Goal: Task Accomplishment & Management: Use online tool/utility

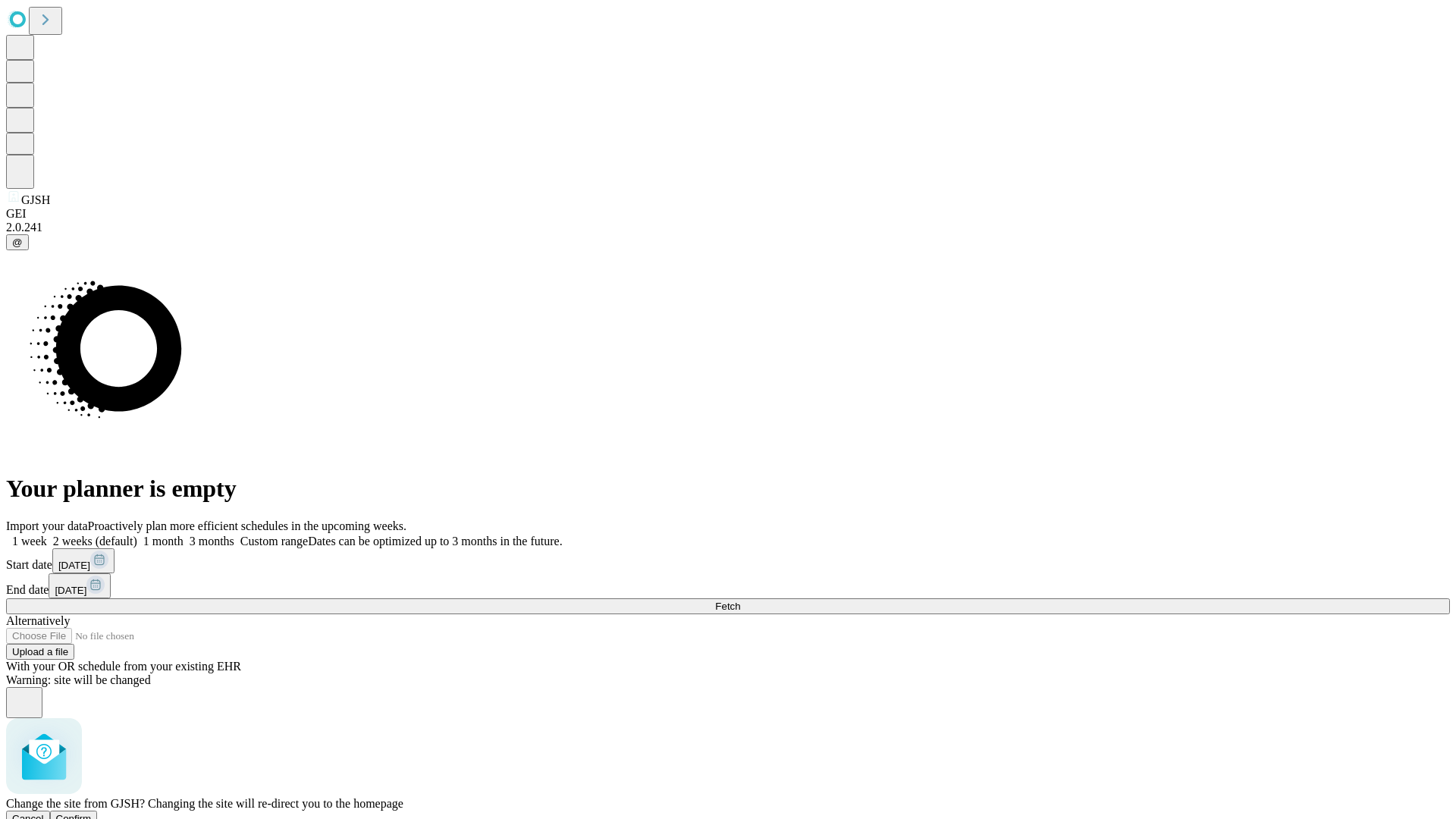
click at [92, 813] on span "Confirm" at bounding box center [74, 818] width 36 height 11
click at [183, 535] on label "1 month" at bounding box center [160, 541] width 46 height 13
click at [740, 601] on span "Fetch" at bounding box center [727, 606] width 25 height 11
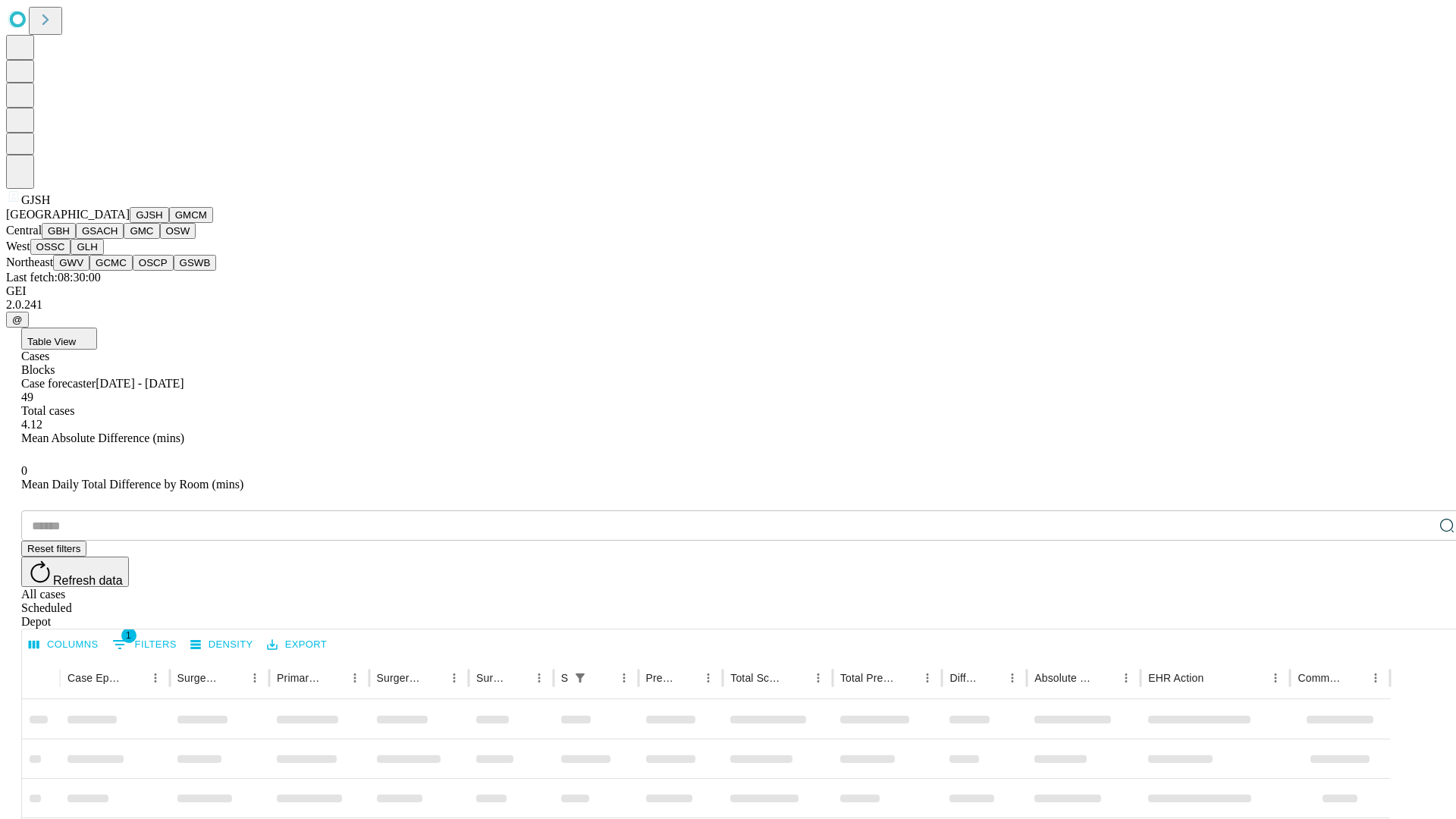
click at [169, 223] on button "GMCM" at bounding box center [191, 215] width 44 height 16
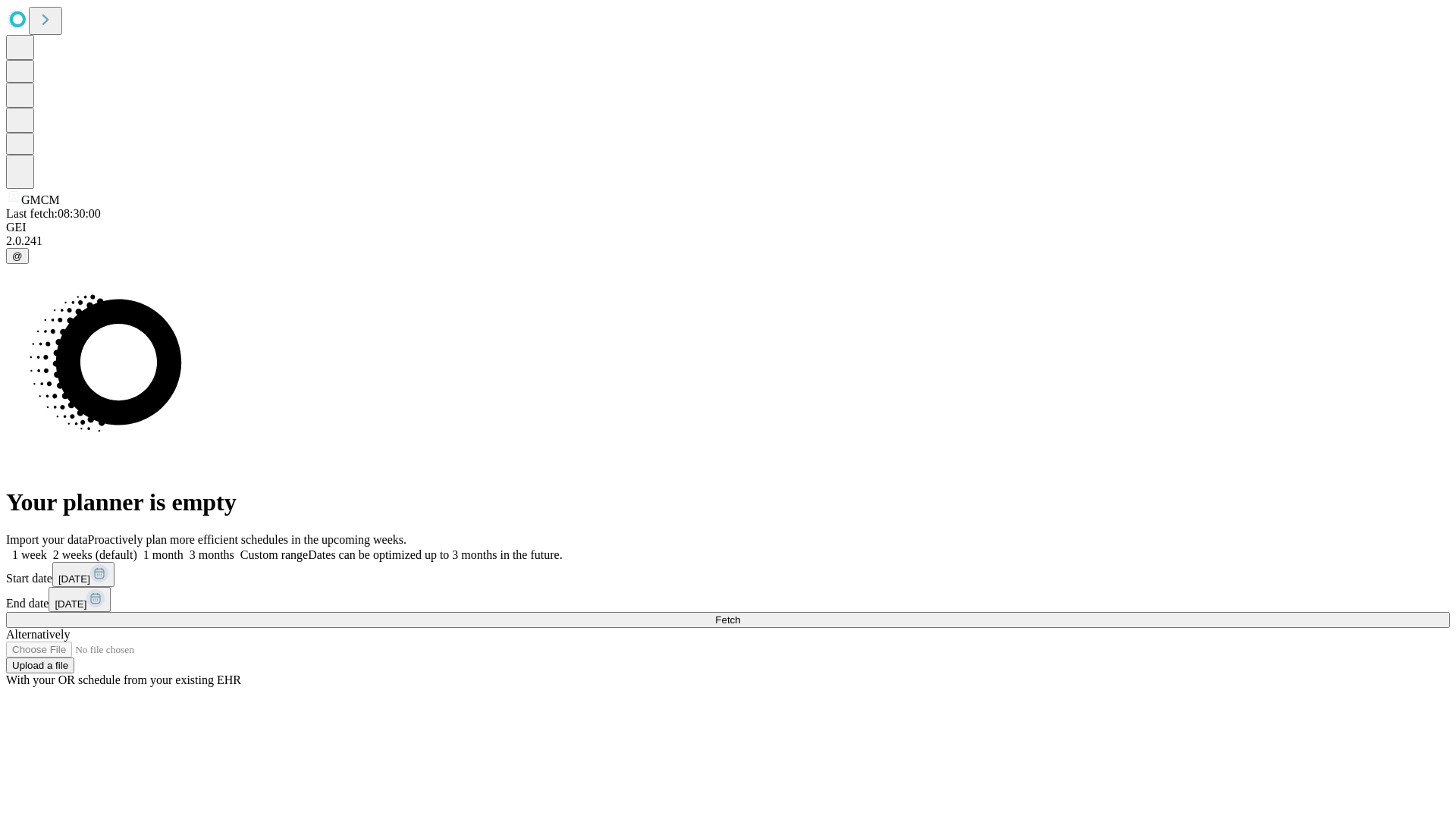
click at [183, 548] on label "1 month" at bounding box center [160, 554] width 46 height 13
click at [740, 614] on span "Fetch" at bounding box center [727, 619] width 25 height 11
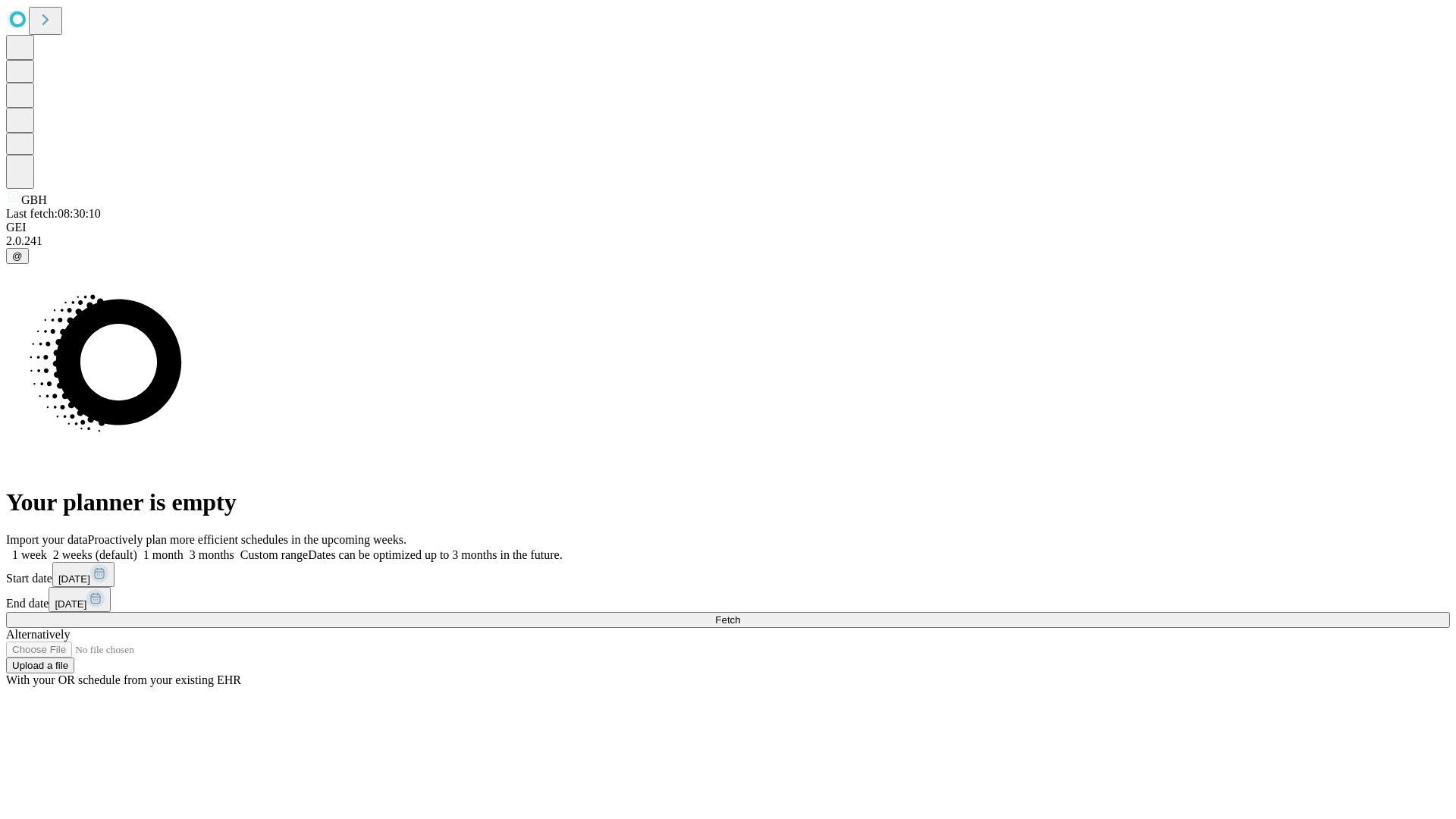
click at [183, 548] on label "1 month" at bounding box center [160, 554] width 46 height 13
click at [740, 614] on span "Fetch" at bounding box center [727, 619] width 25 height 11
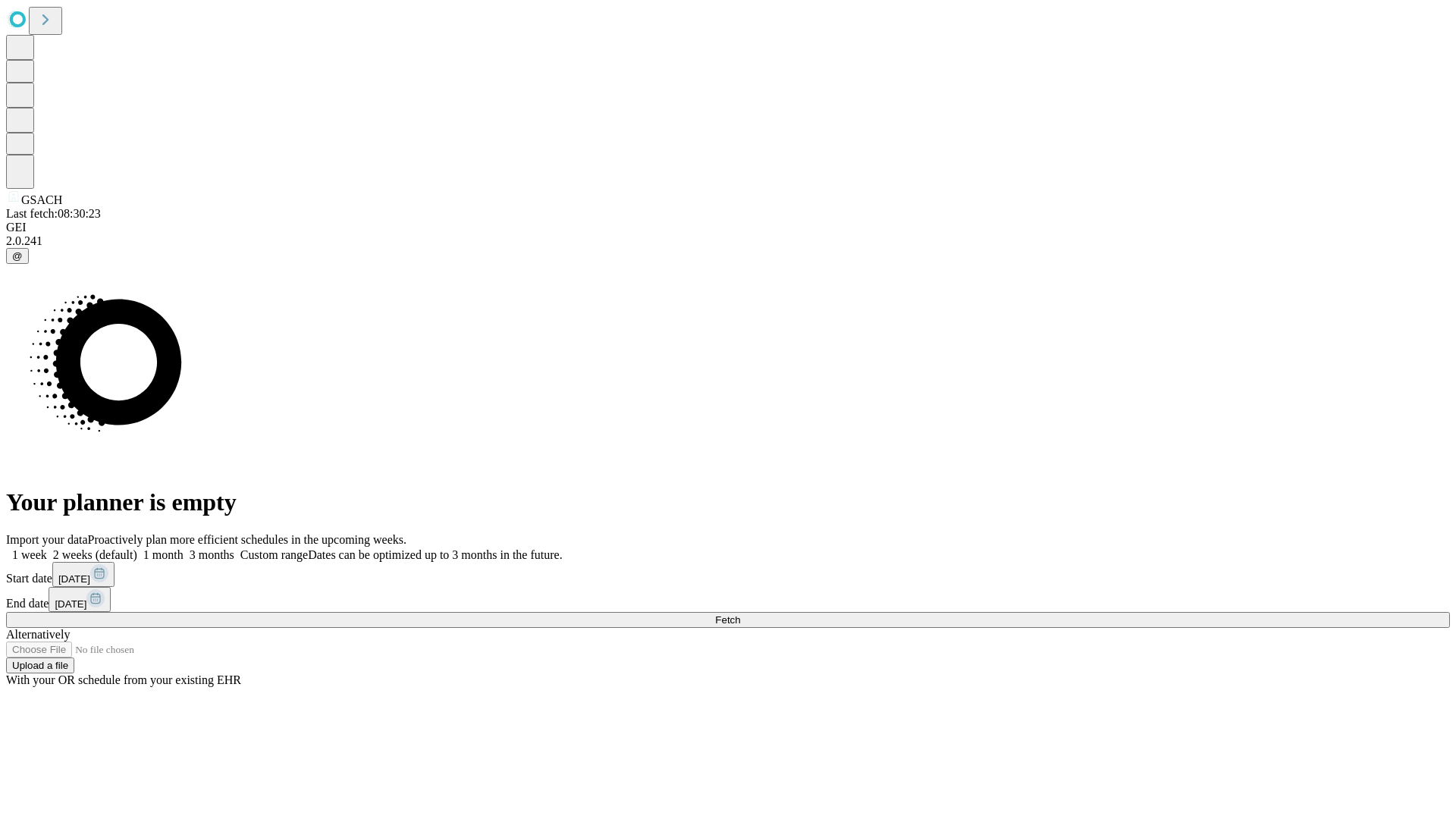
click at [740, 614] on span "Fetch" at bounding box center [727, 619] width 25 height 11
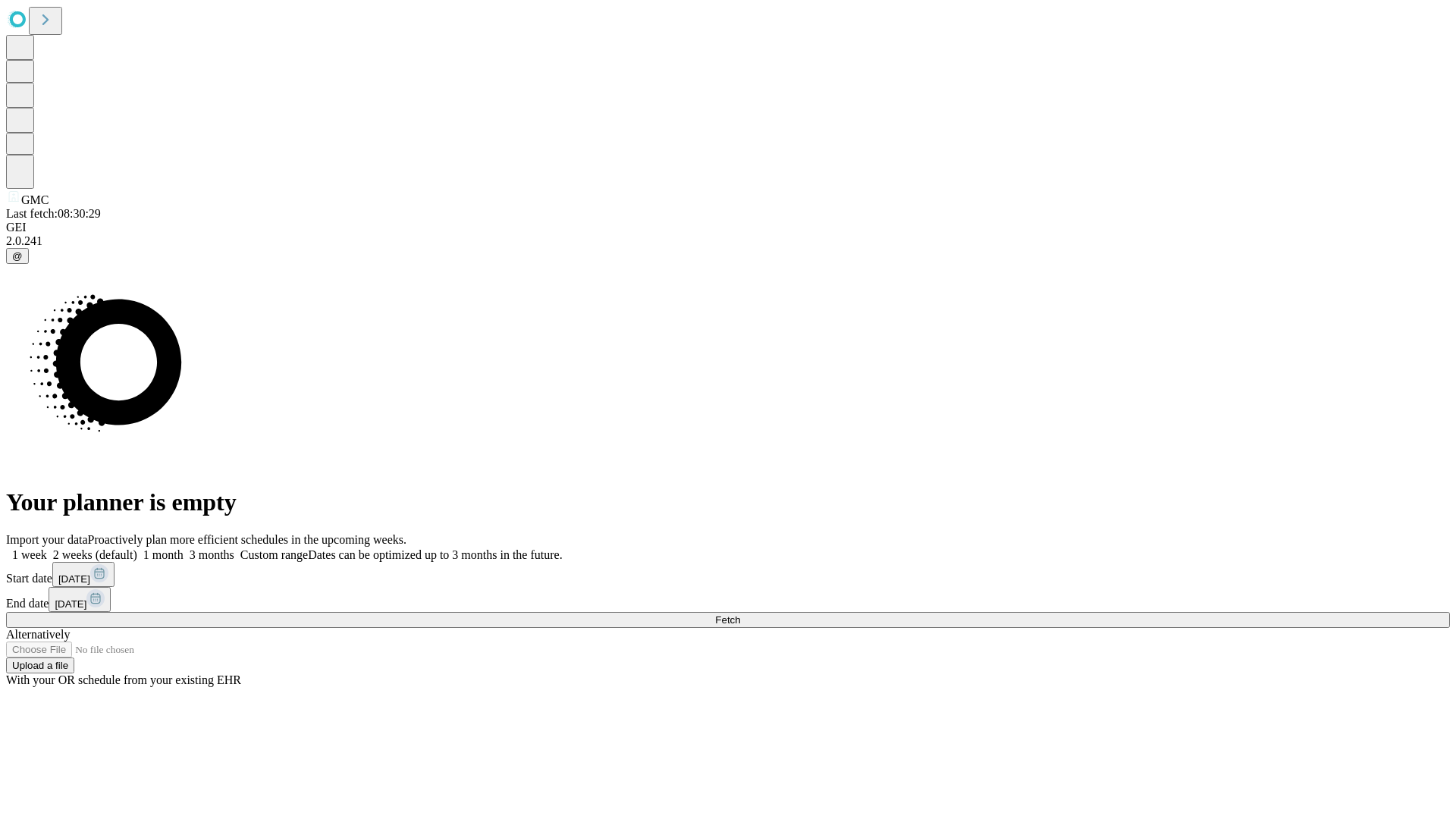
click at [183, 548] on label "1 month" at bounding box center [160, 554] width 46 height 13
click at [740, 614] on span "Fetch" at bounding box center [727, 619] width 25 height 11
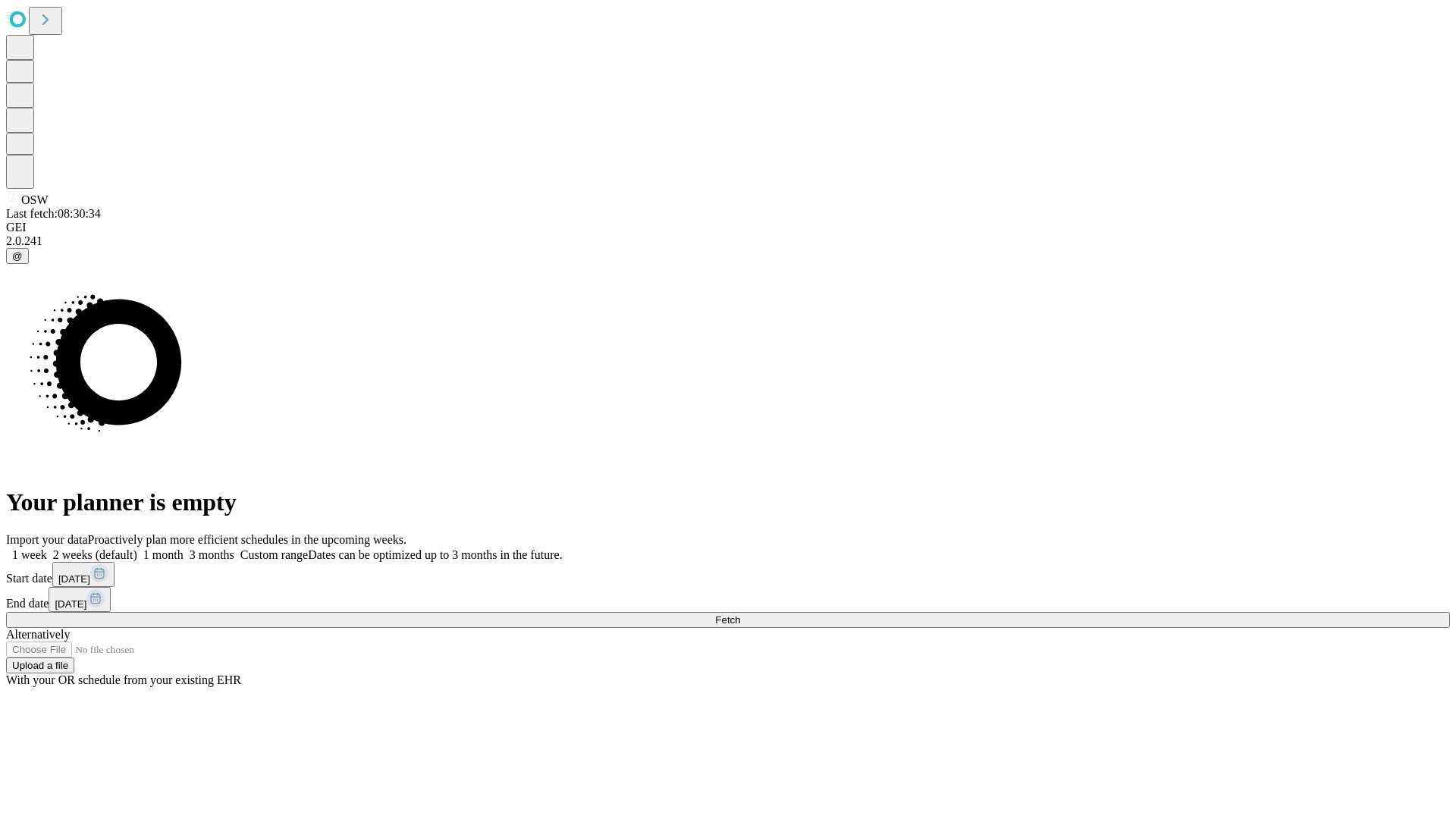
click at [183, 548] on label "1 month" at bounding box center [160, 554] width 46 height 13
click at [740, 614] on span "Fetch" at bounding box center [727, 619] width 25 height 11
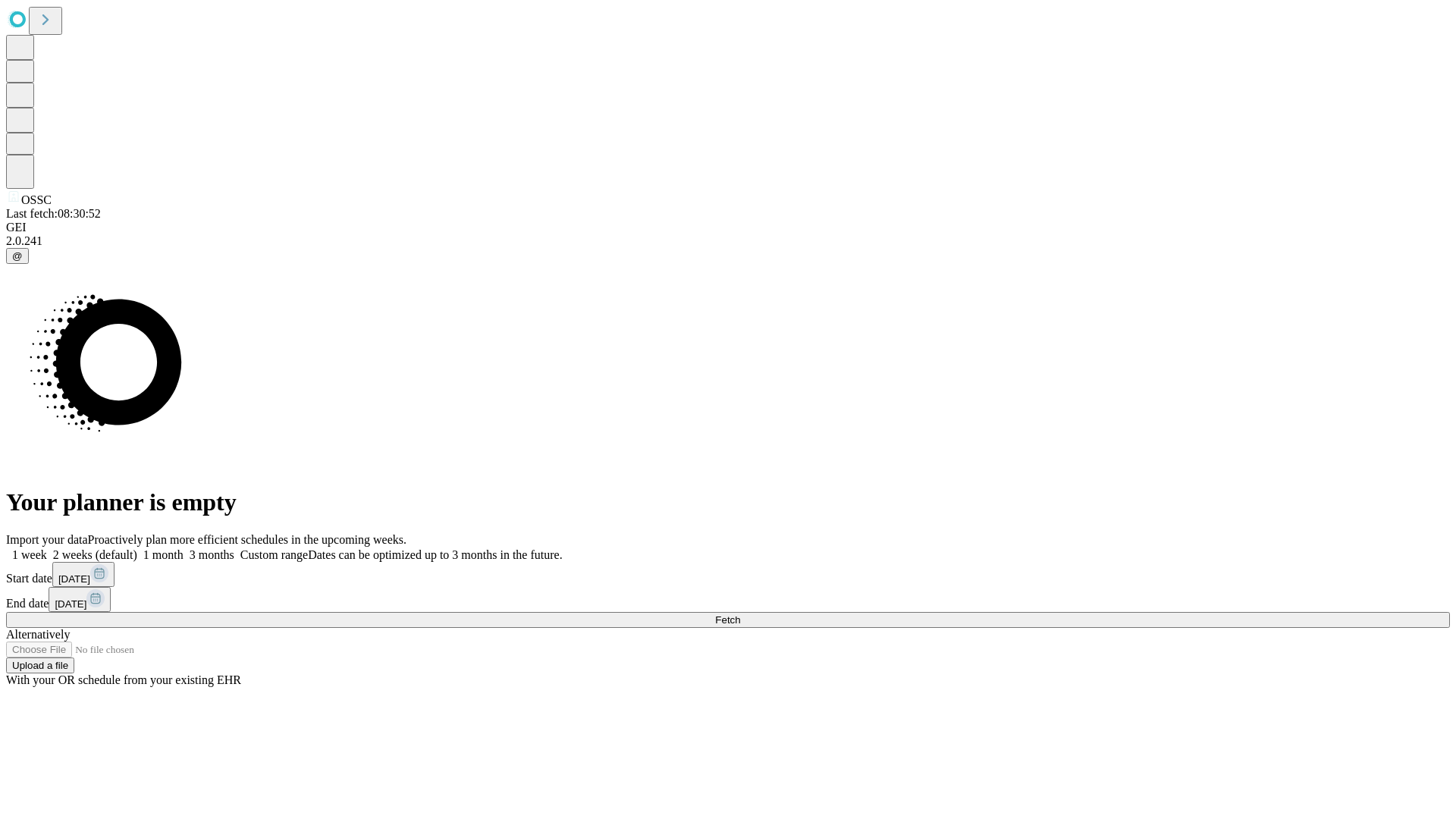
click at [740, 614] on span "Fetch" at bounding box center [727, 619] width 25 height 11
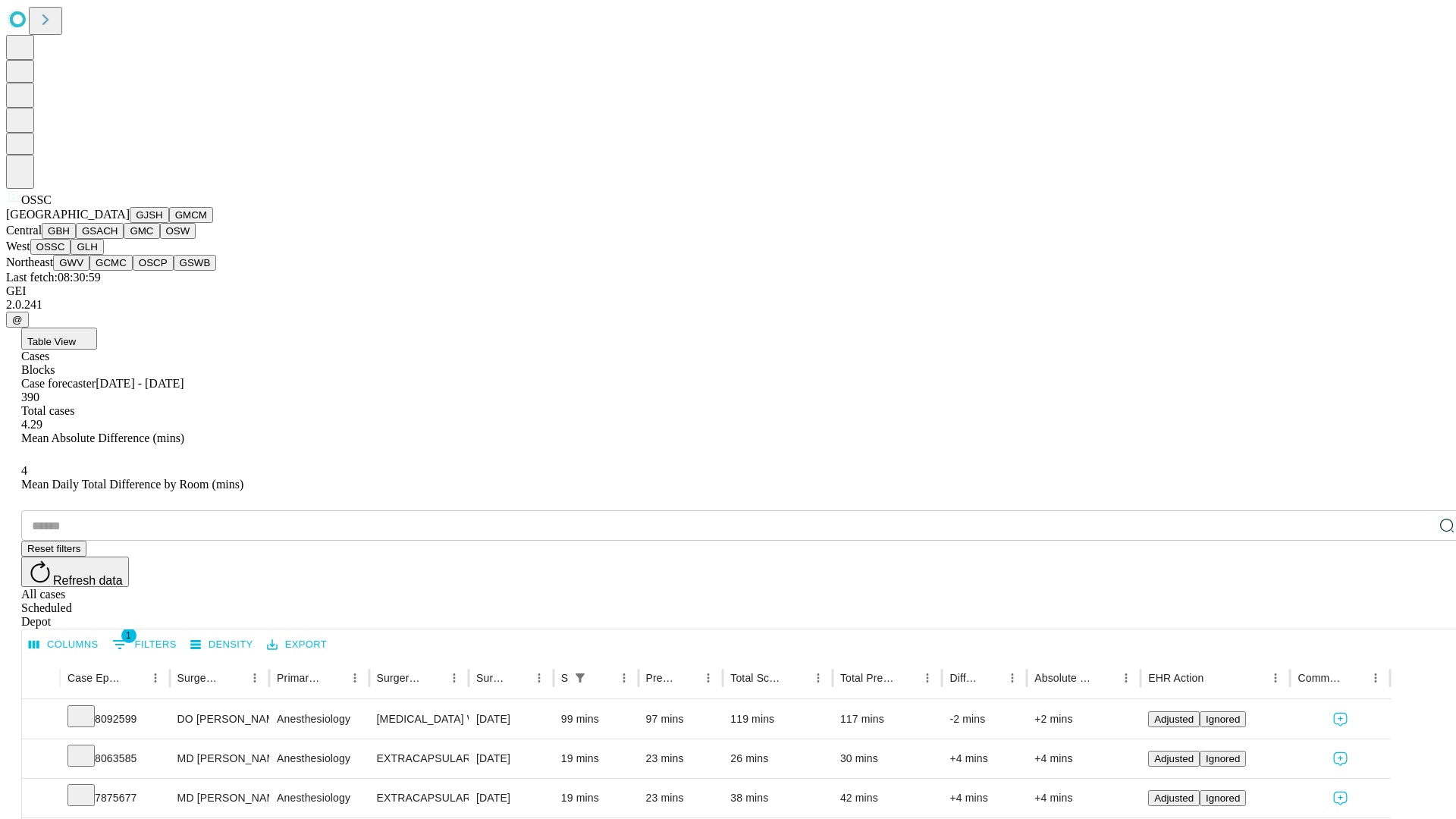
click at [103, 254] on button "GLH" at bounding box center [87, 247] width 33 height 16
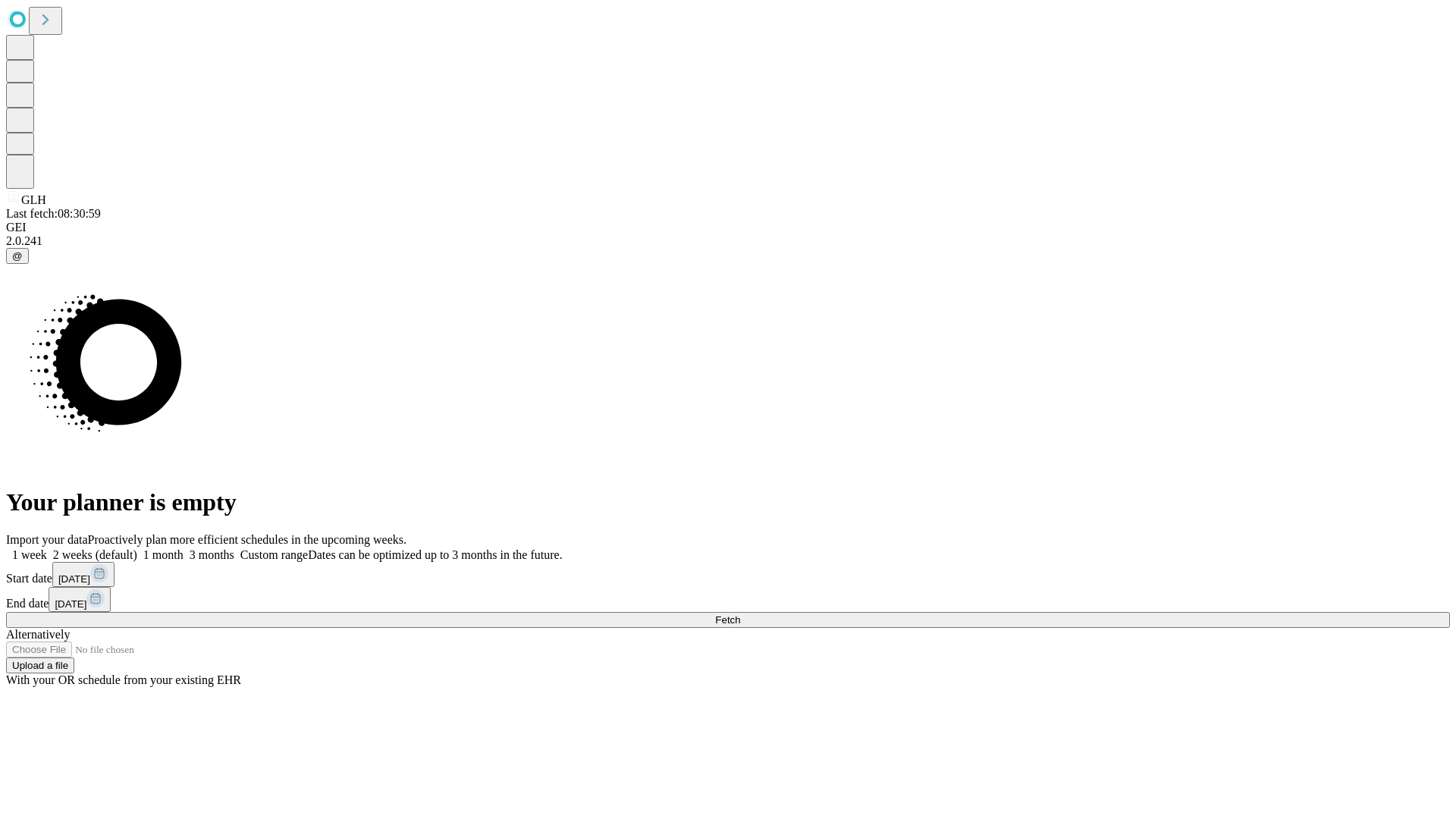
click at [183, 548] on label "1 month" at bounding box center [160, 554] width 46 height 13
click at [740, 614] on span "Fetch" at bounding box center [727, 619] width 25 height 11
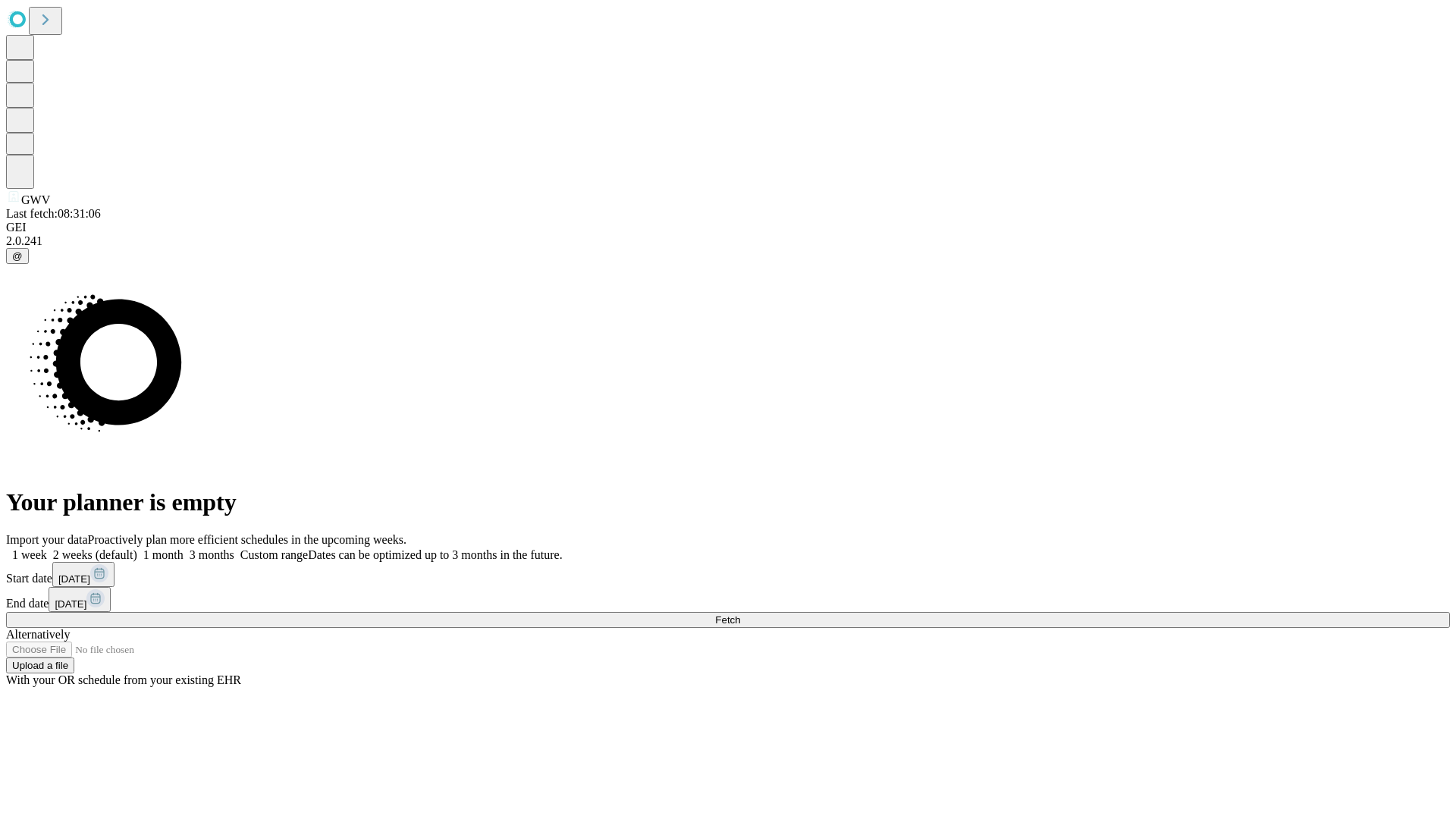
click at [183, 548] on label "1 month" at bounding box center [160, 554] width 46 height 13
click at [740, 614] on span "Fetch" at bounding box center [727, 619] width 25 height 11
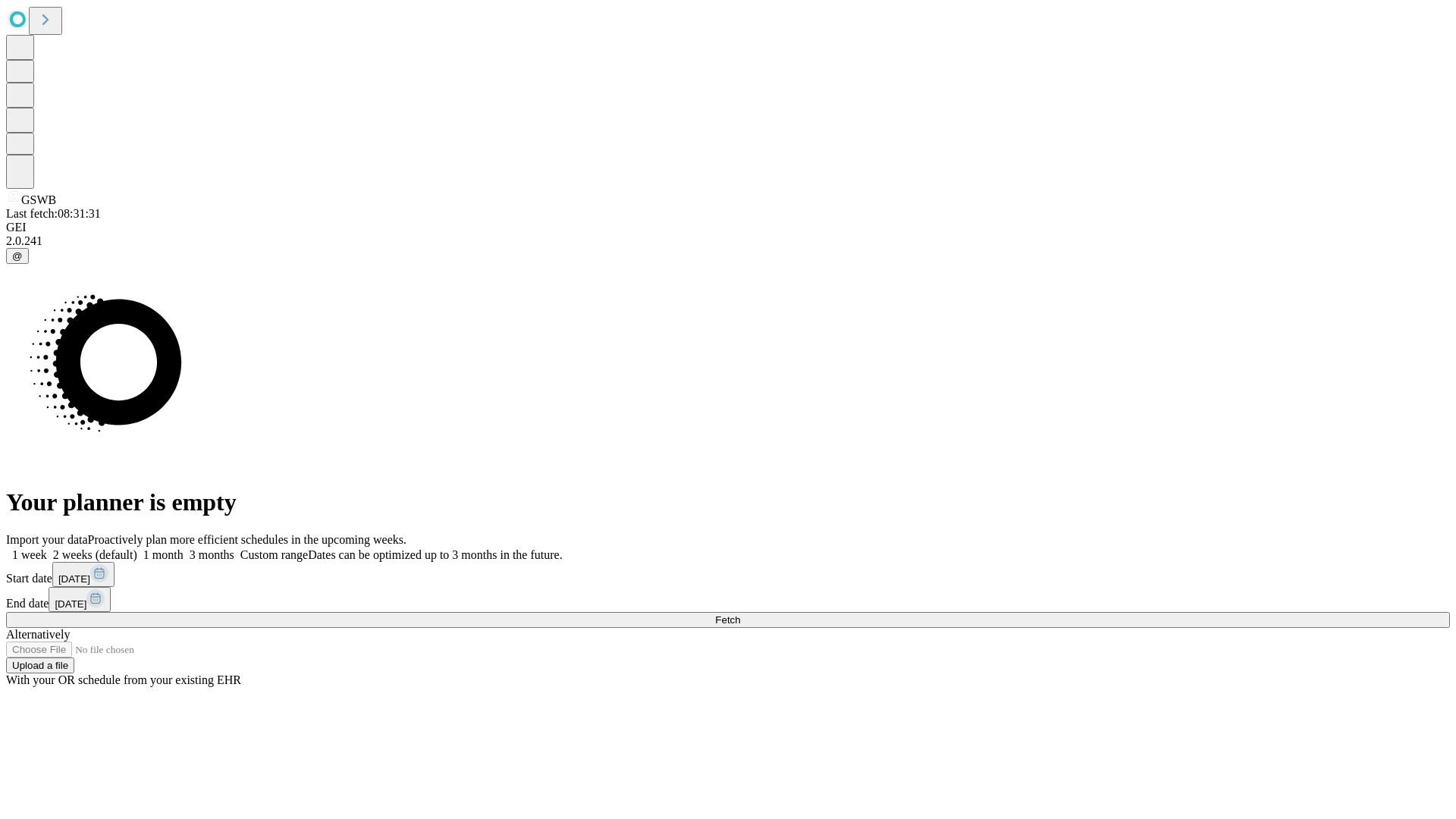
click at [183, 548] on label "1 month" at bounding box center [160, 554] width 46 height 13
click at [740, 614] on span "Fetch" at bounding box center [727, 619] width 25 height 11
